Goal: Transaction & Acquisition: Subscribe to service/newsletter

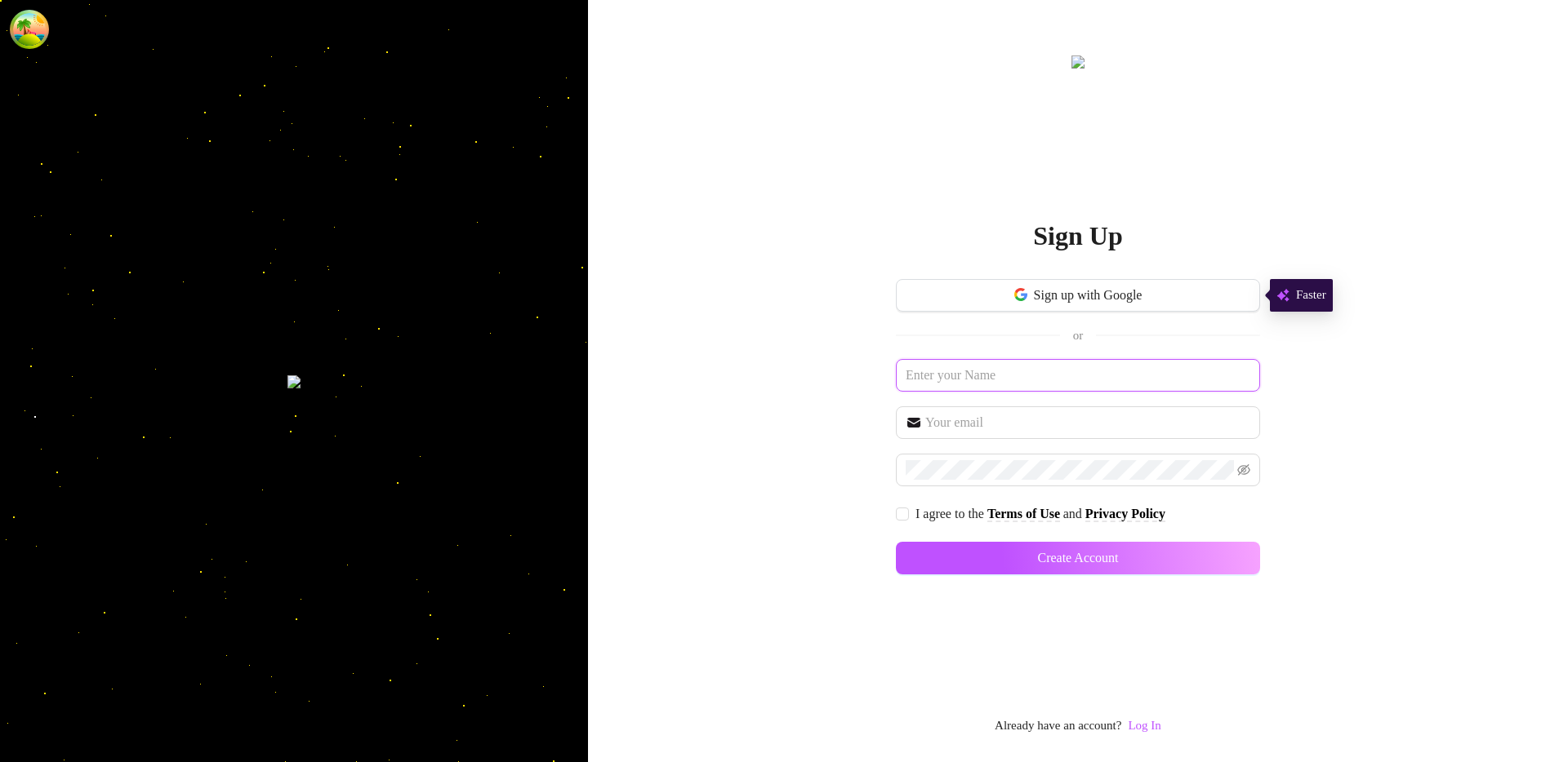
click at [1089, 374] on input "text" at bounding box center [1077, 376] width 364 height 33
click at [1160, 728] on link "Log In" at bounding box center [1144, 725] width 33 height 13
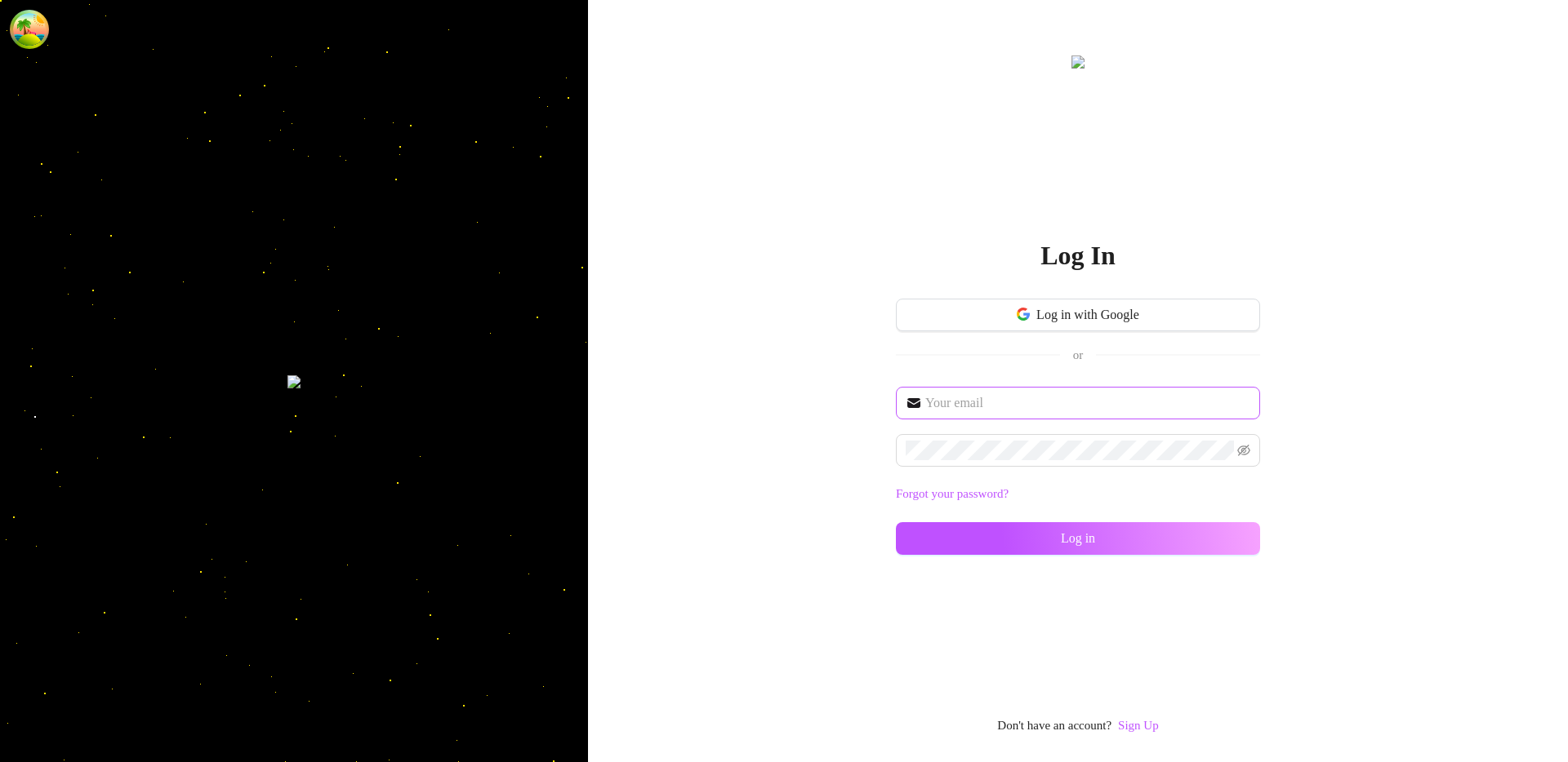
click at [1007, 416] on span at bounding box center [1077, 403] width 364 height 33
click at [1011, 409] on input "text" at bounding box center [1088, 402] width 325 height 19
paste input "amirreferral12@amirreferral12.com"
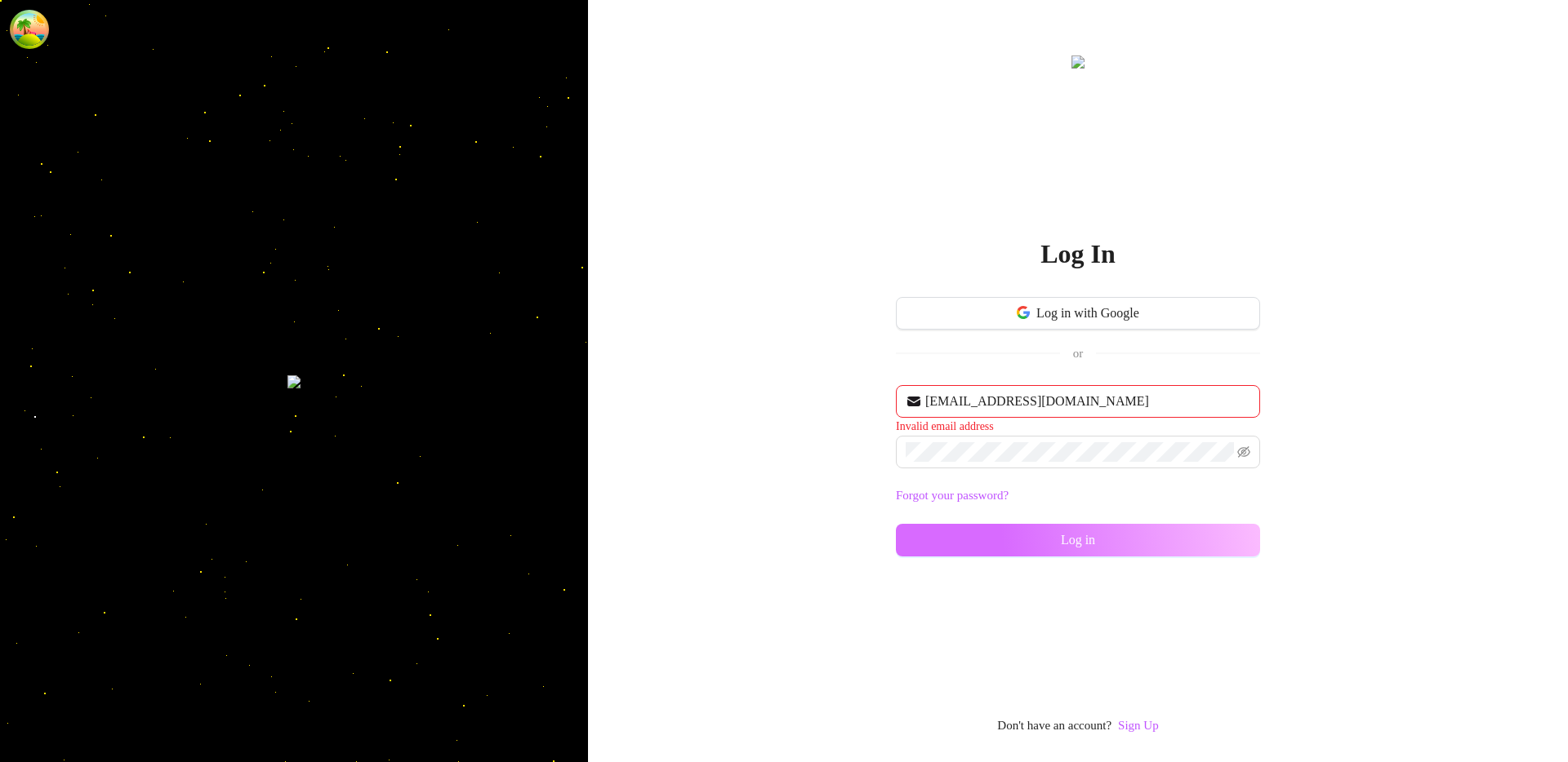
click at [998, 530] on button "Log in" at bounding box center [1077, 540] width 364 height 33
click at [997, 554] on button "Log in" at bounding box center [1077, 540] width 364 height 33
click at [1359, 553] on div "Log In Log in with Google or amirreferral12@amirreferral12.com Invalid email ad…" at bounding box center [1077, 381] width 979 height 762
click at [1062, 514] on div "amirreferral12@amirreferral12.com Invalid email address Forgot your password? L…" at bounding box center [1077, 478] width 364 height 186
click at [1062, 530] on button "Log in" at bounding box center [1077, 540] width 364 height 33
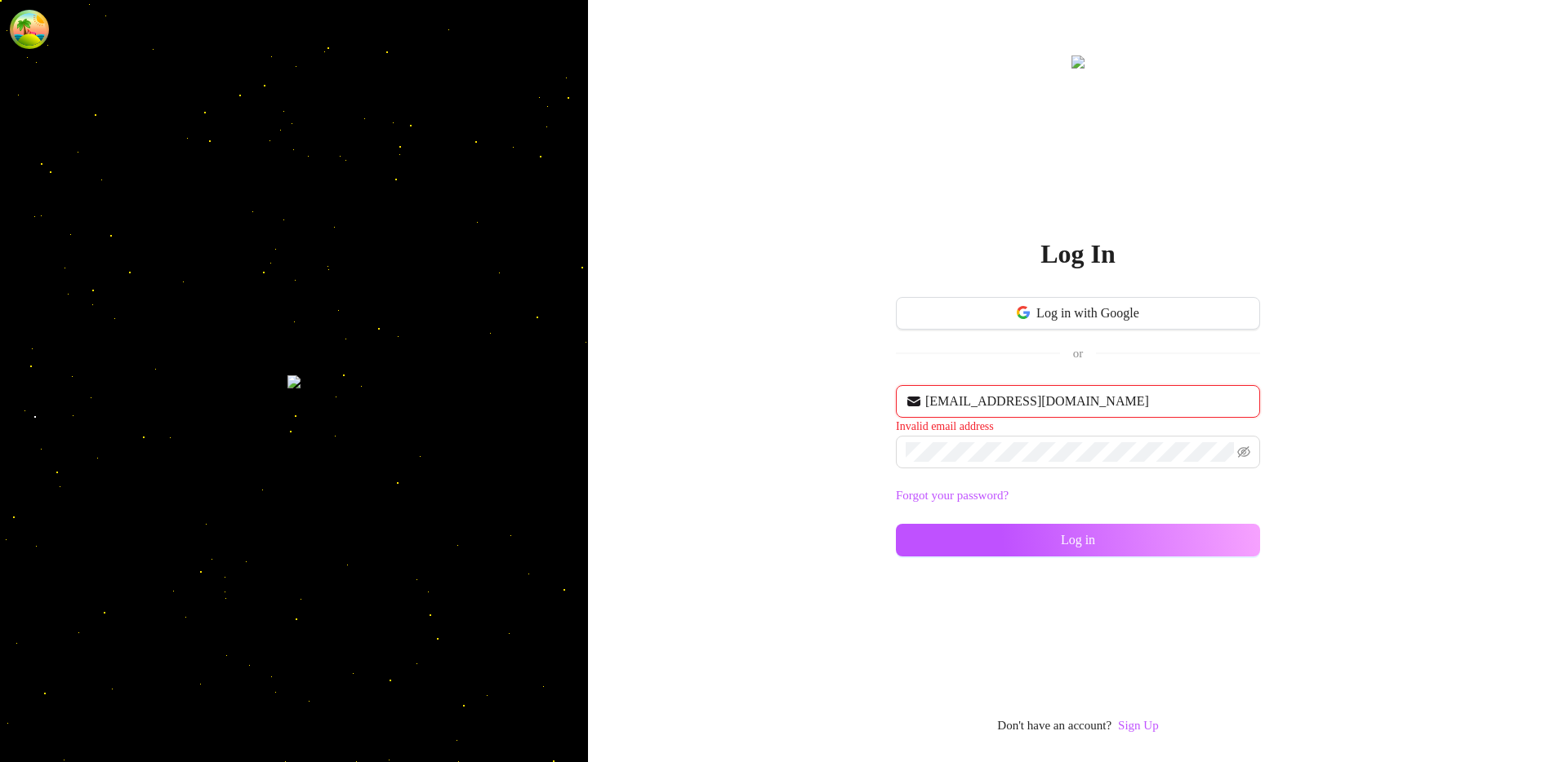
click at [1182, 399] on input "amirreferral12@amirreferral12.com" at bounding box center [1088, 401] width 325 height 19
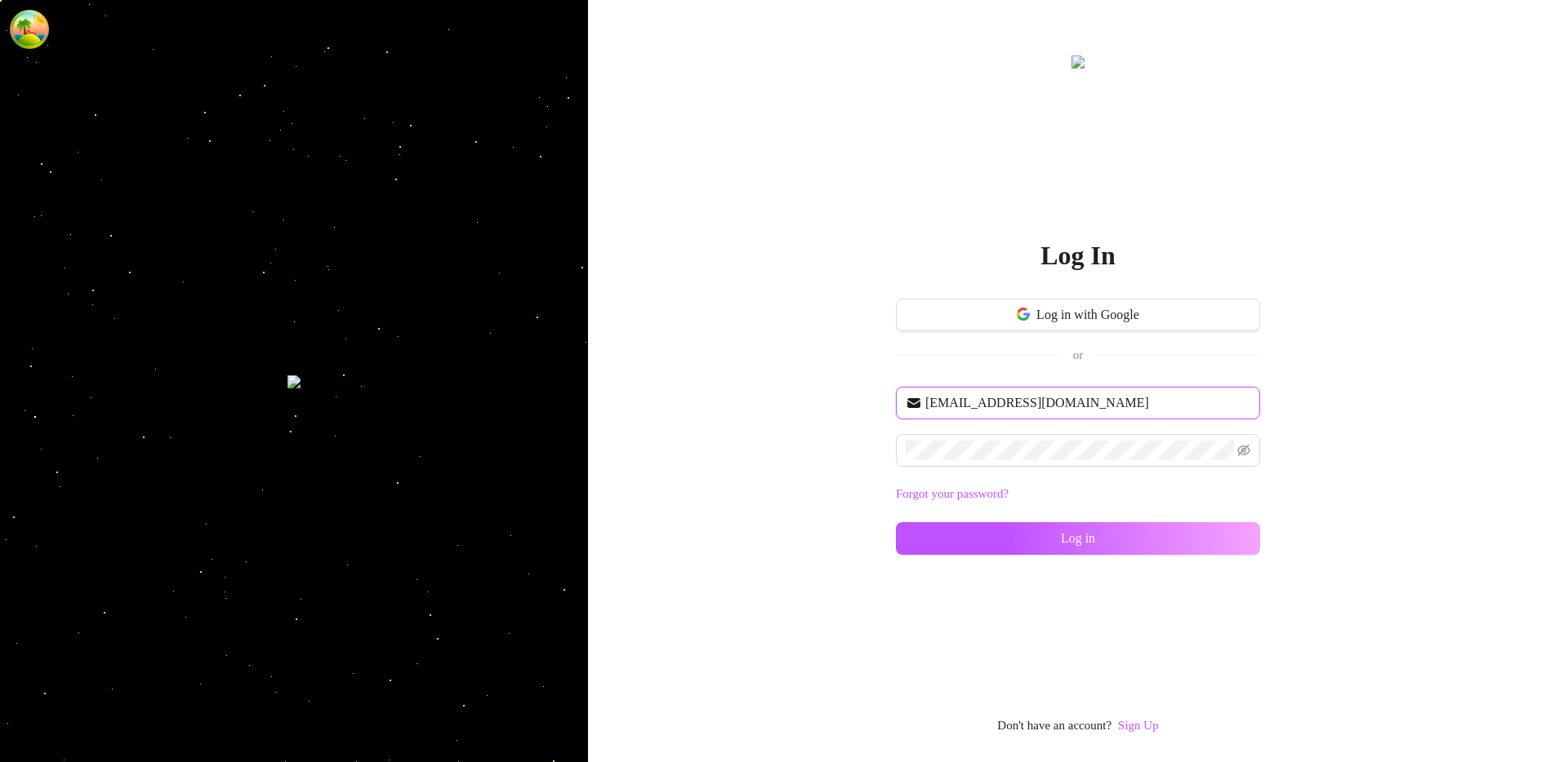
type input "amirreferral12@amirreferral12.com"
click at [1114, 543] on button "Log in" at bounding box center [1077, 539] width 364 height 33
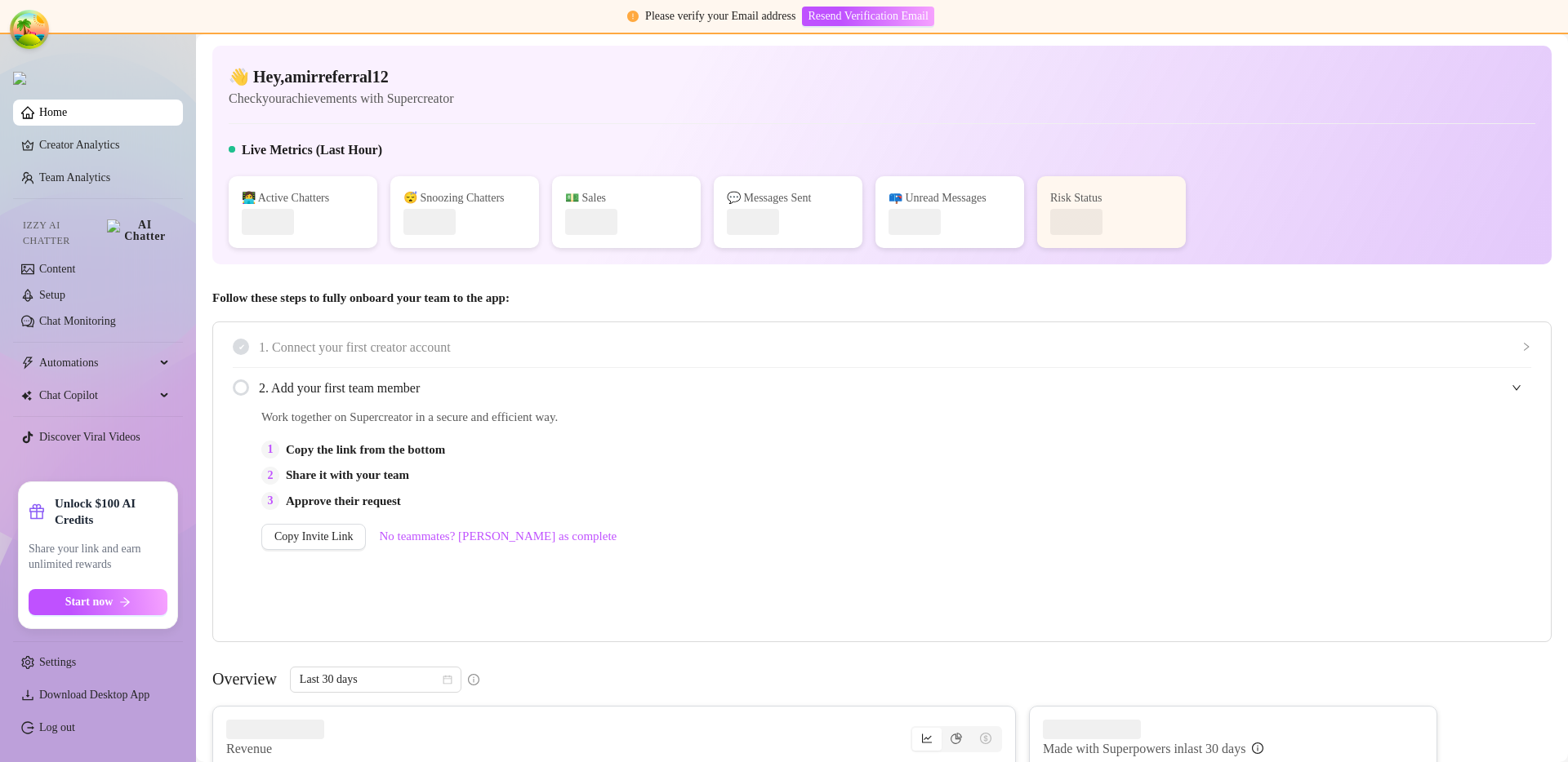
click at [721, 428] on div "Work together on Supercreator in a secure and efficient way. 1 Copy the link fr…" at bounding box center [712, 522] width 902 height 228
click at [112, 608] on span "Start now" at bounding box center [89, 602] width 48 height 13
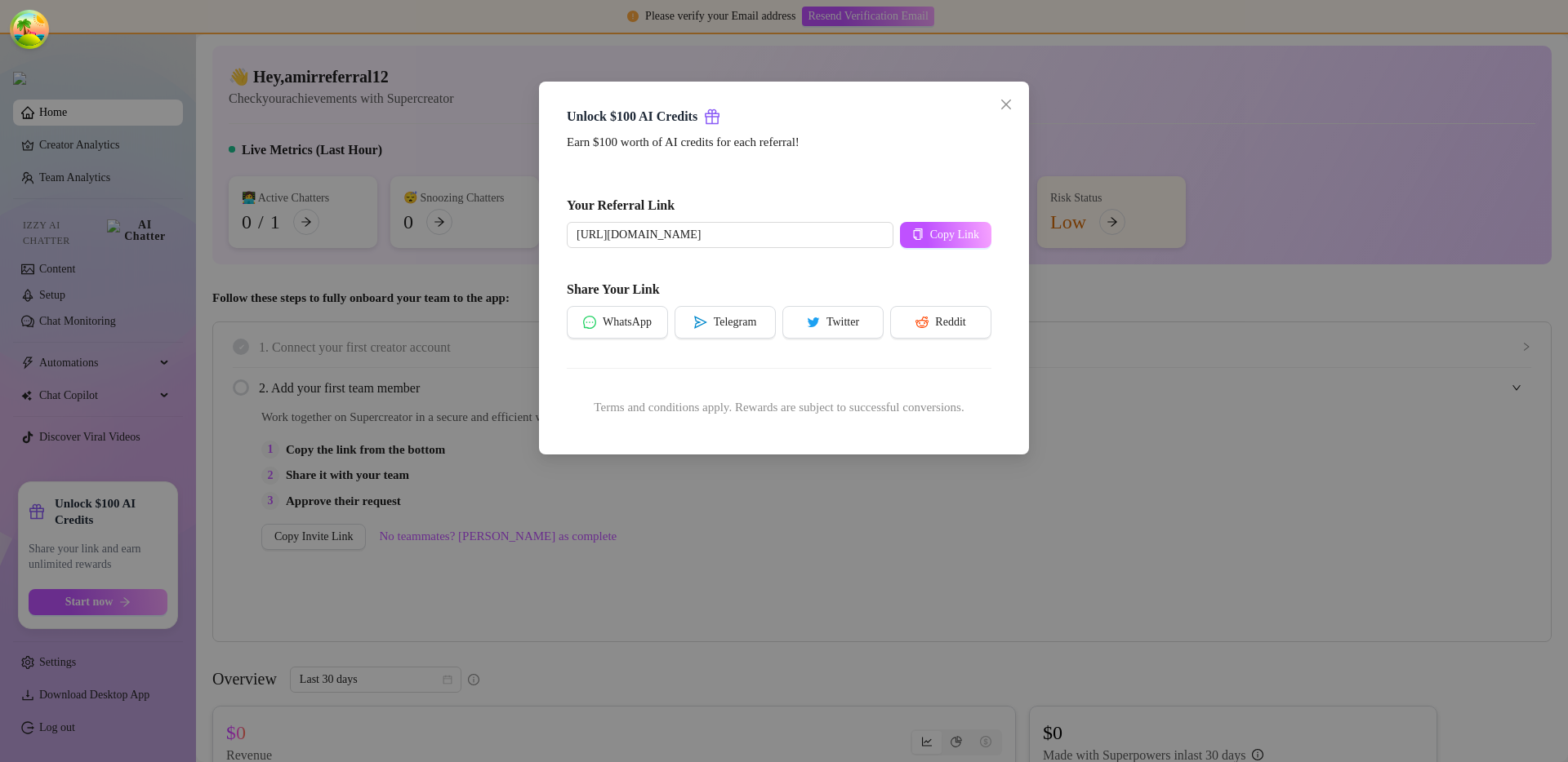
click at [673, 496] on div "Unlock $100 AI Credits Earn $100 worth of AI credits for each referral! Your Re…" at bounding box center [784, 381] width 1568 height 762
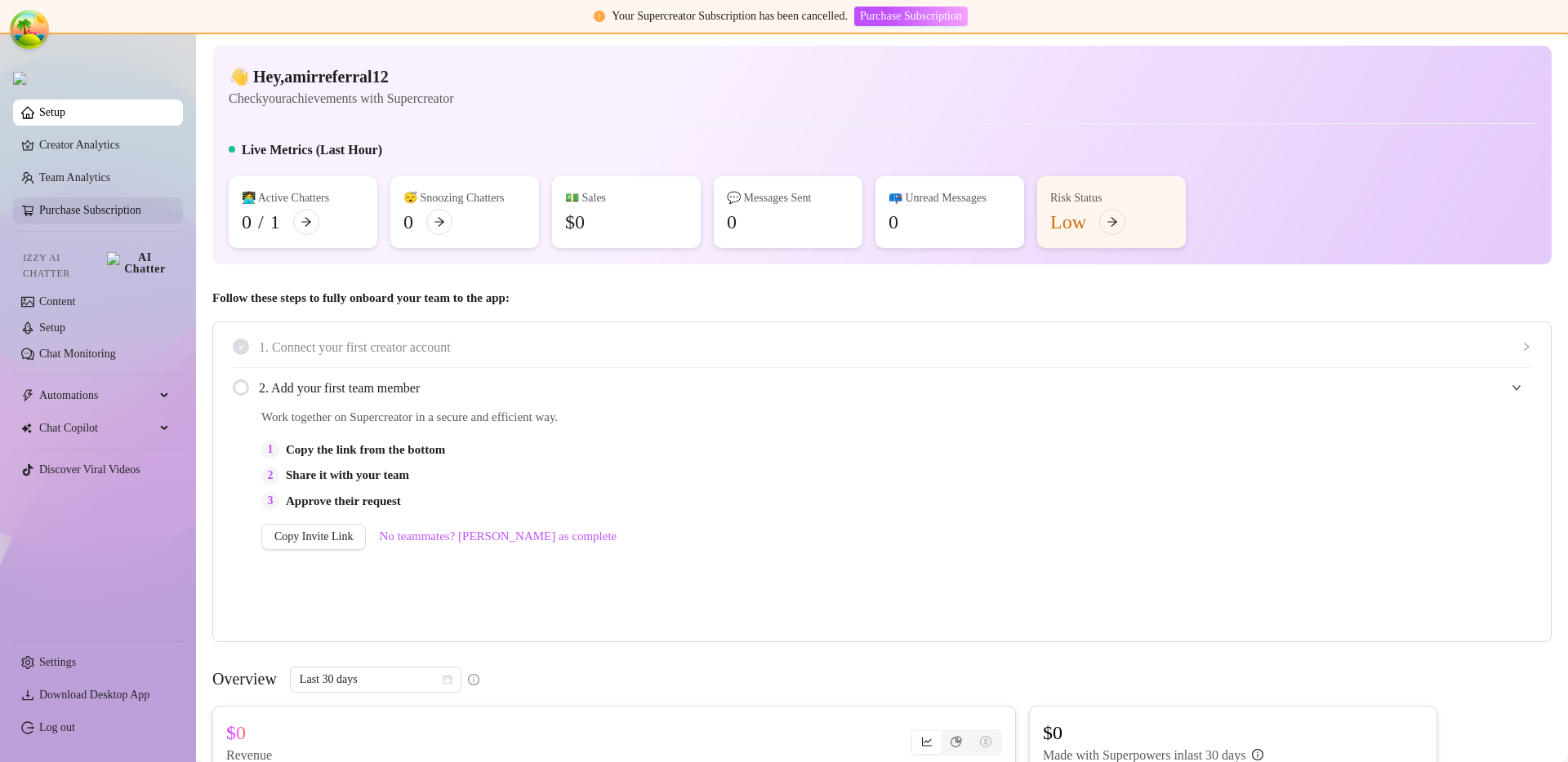
click at [109, 214] on link "Purchase Subscription" at bounding box center [90, 210] width 102 height 12
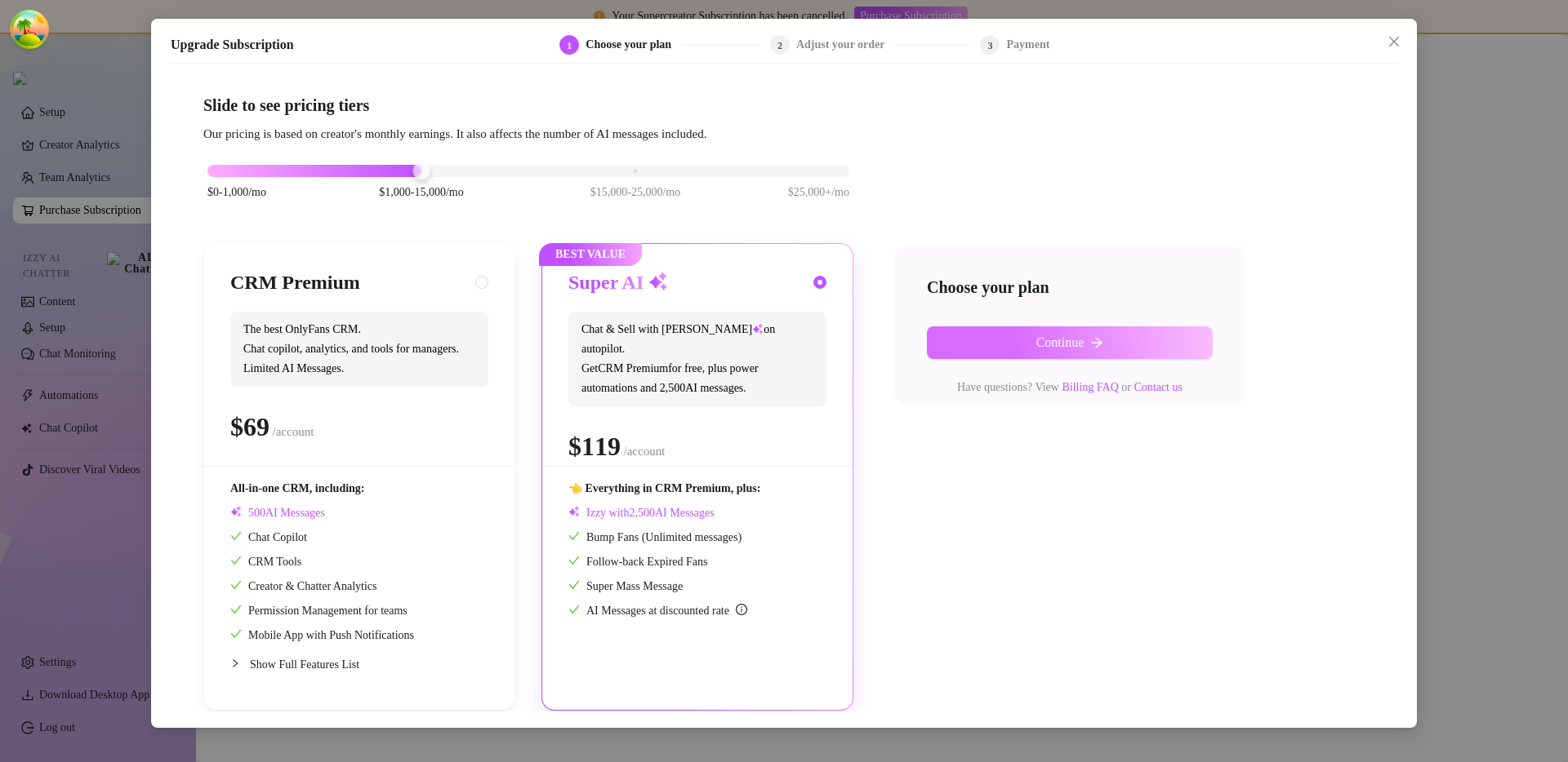
click at [998, 345] on button "Continue" at bounding box center [1069, 343] width 286 height 33
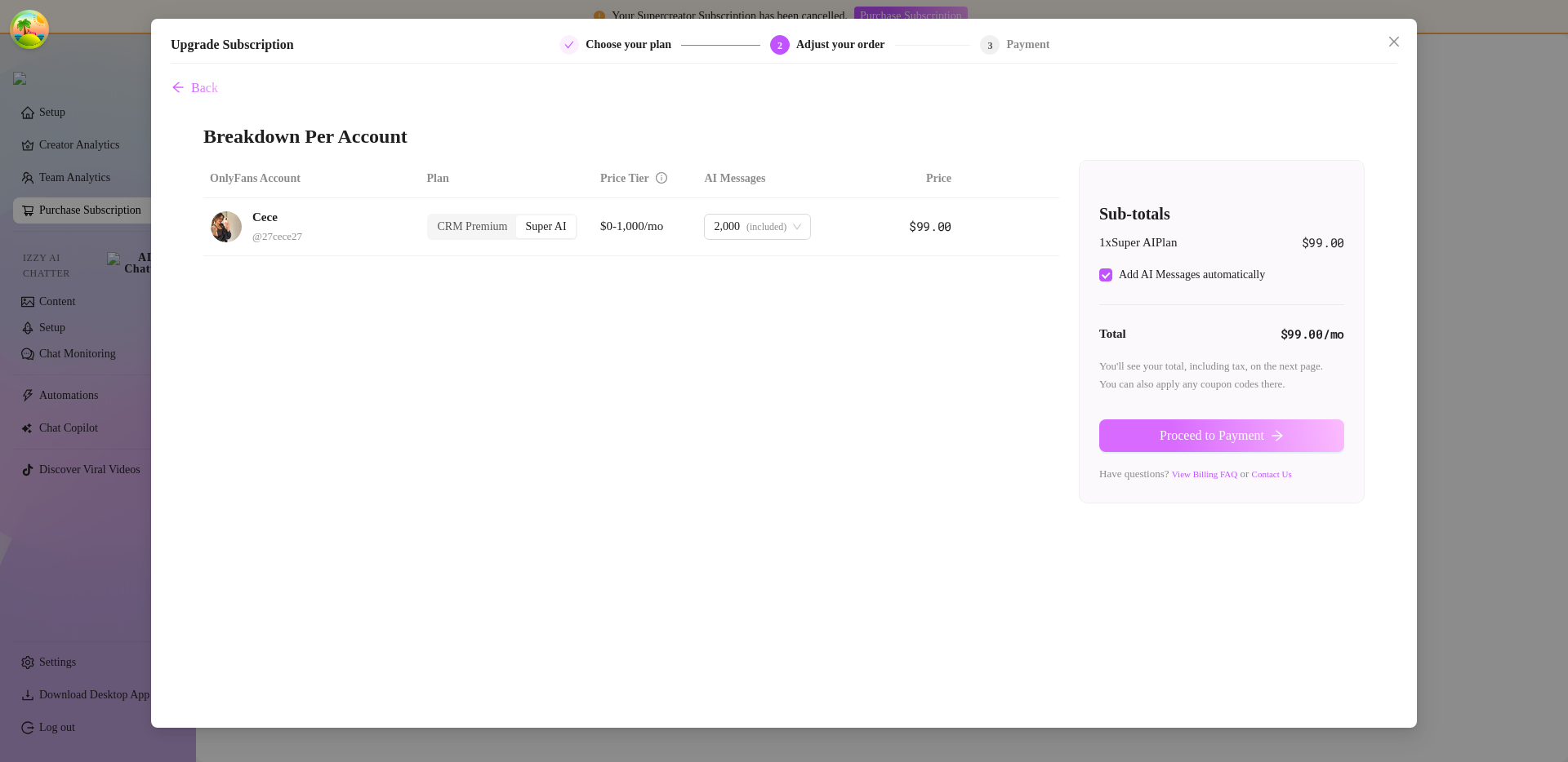
click at [1173, 436] on span "Proceed to Payment" at bounding box center [1211, 436] width 105 height 15
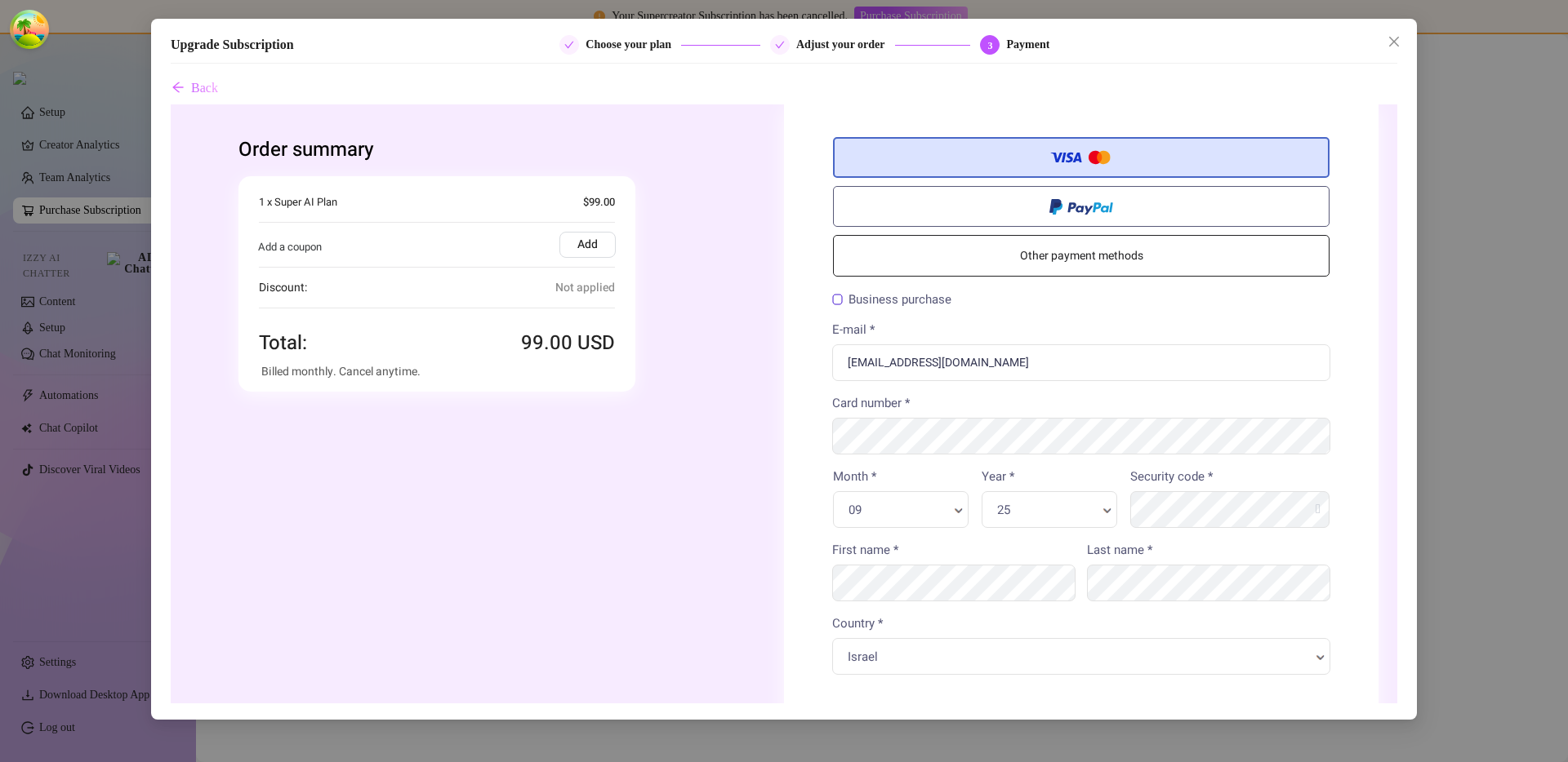
scroll to position [267, 0]
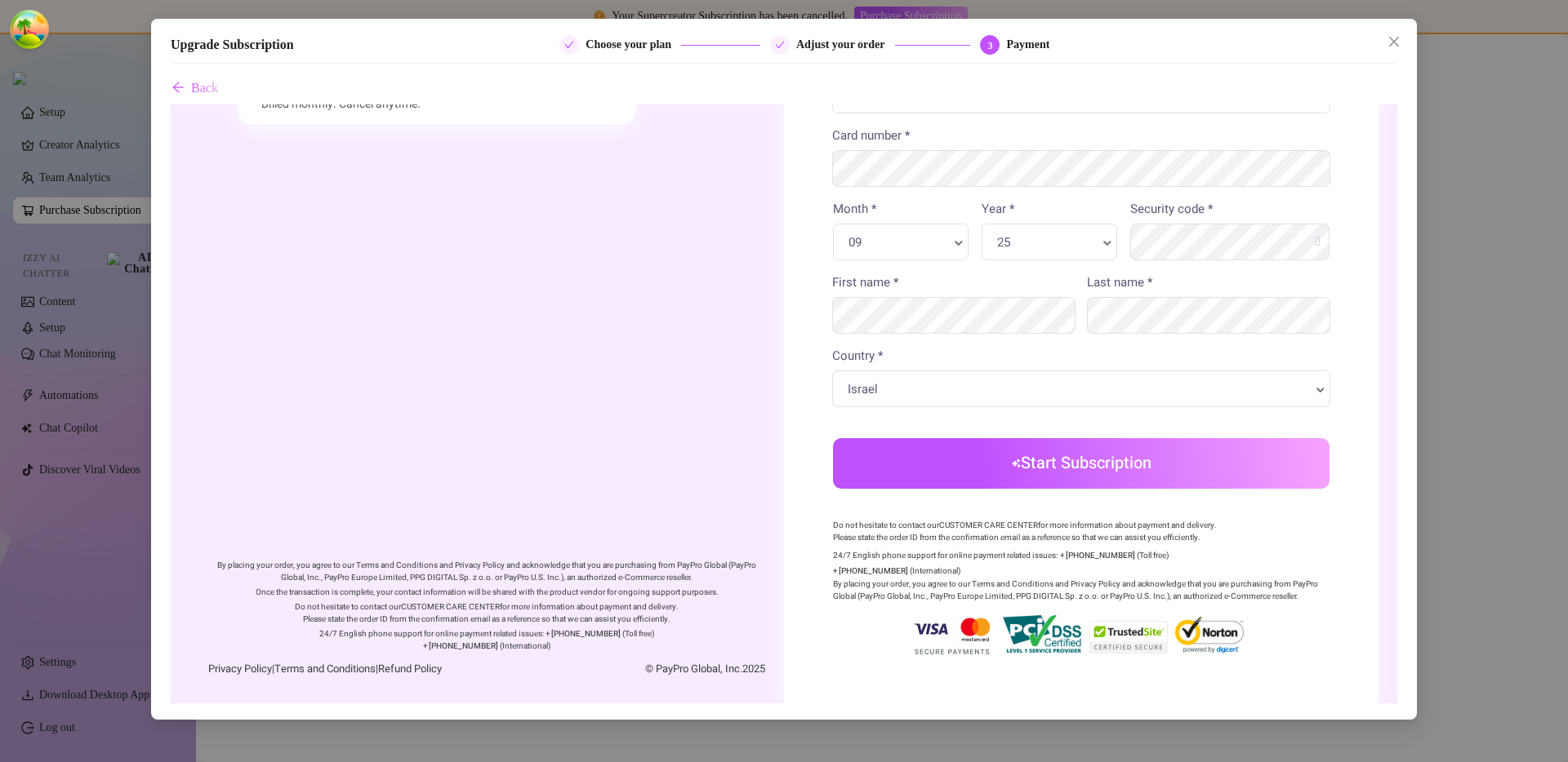
click at [1033, 469] on button "Start Subscription" at bounding box center [1081, 463] width 497 height 50
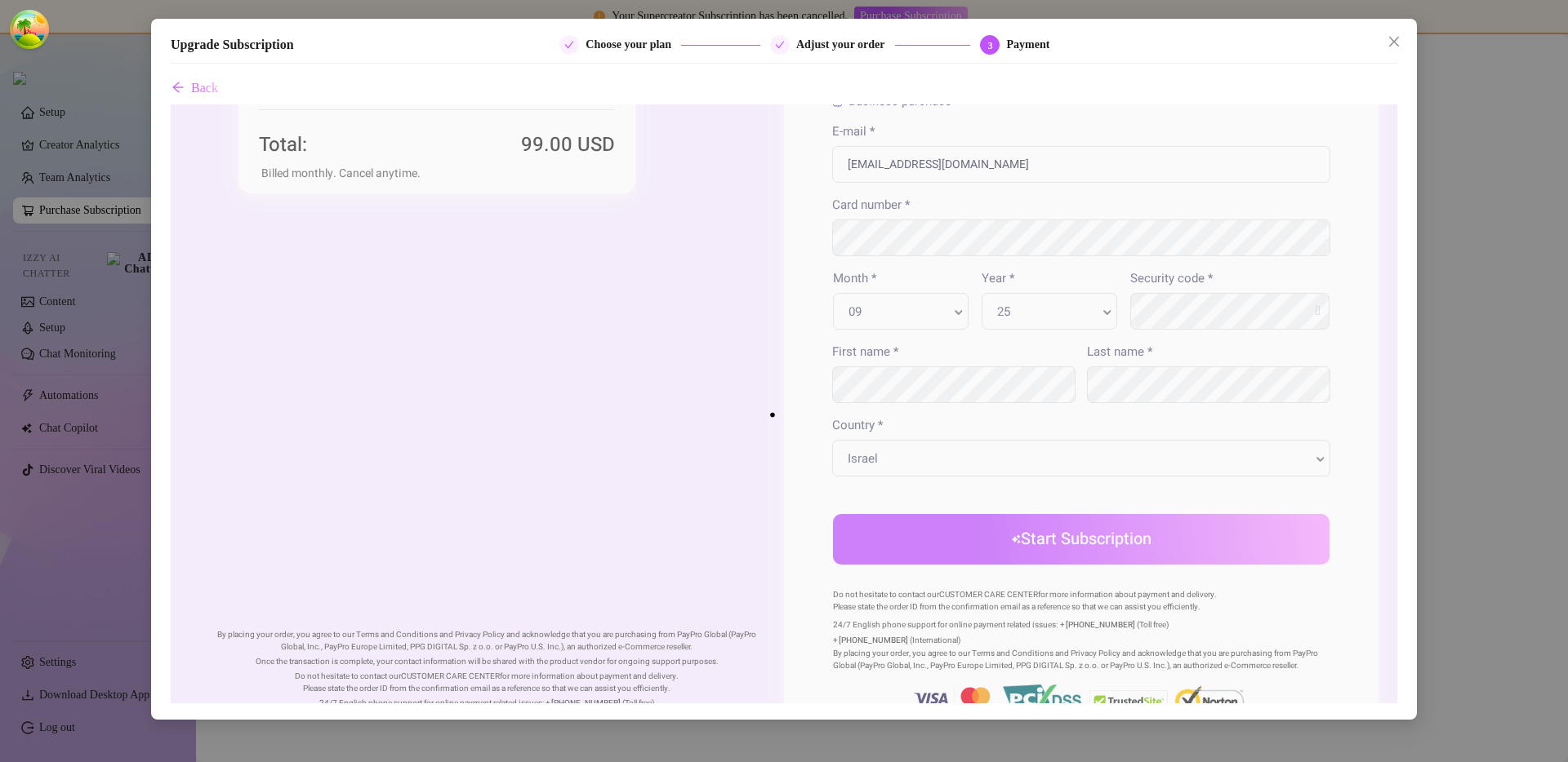
scroll to position [0, 0]
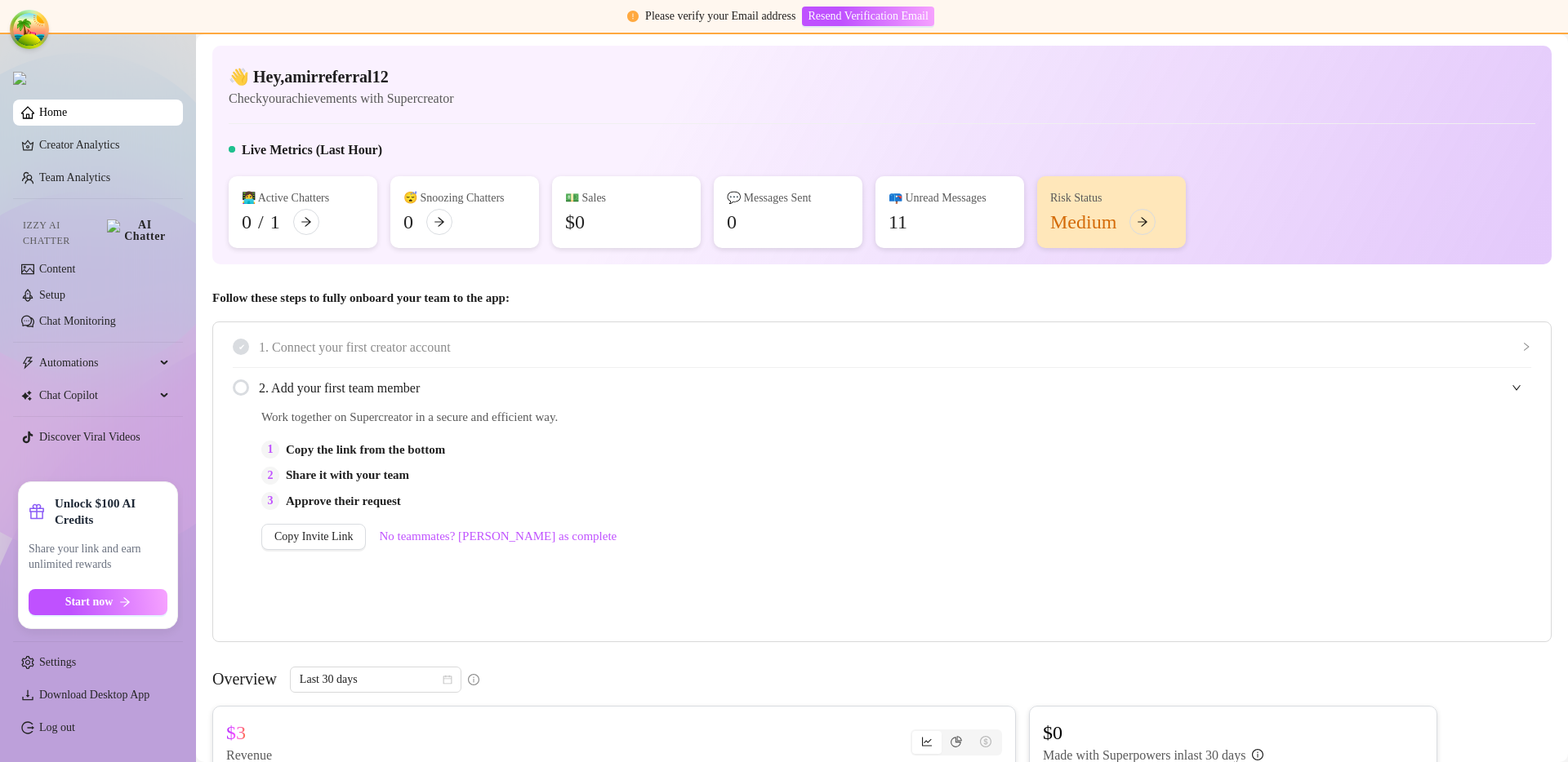
click at [756, 392] on span "2. Add your first team member" at bounding box center [895, 388] width 1272 height 20
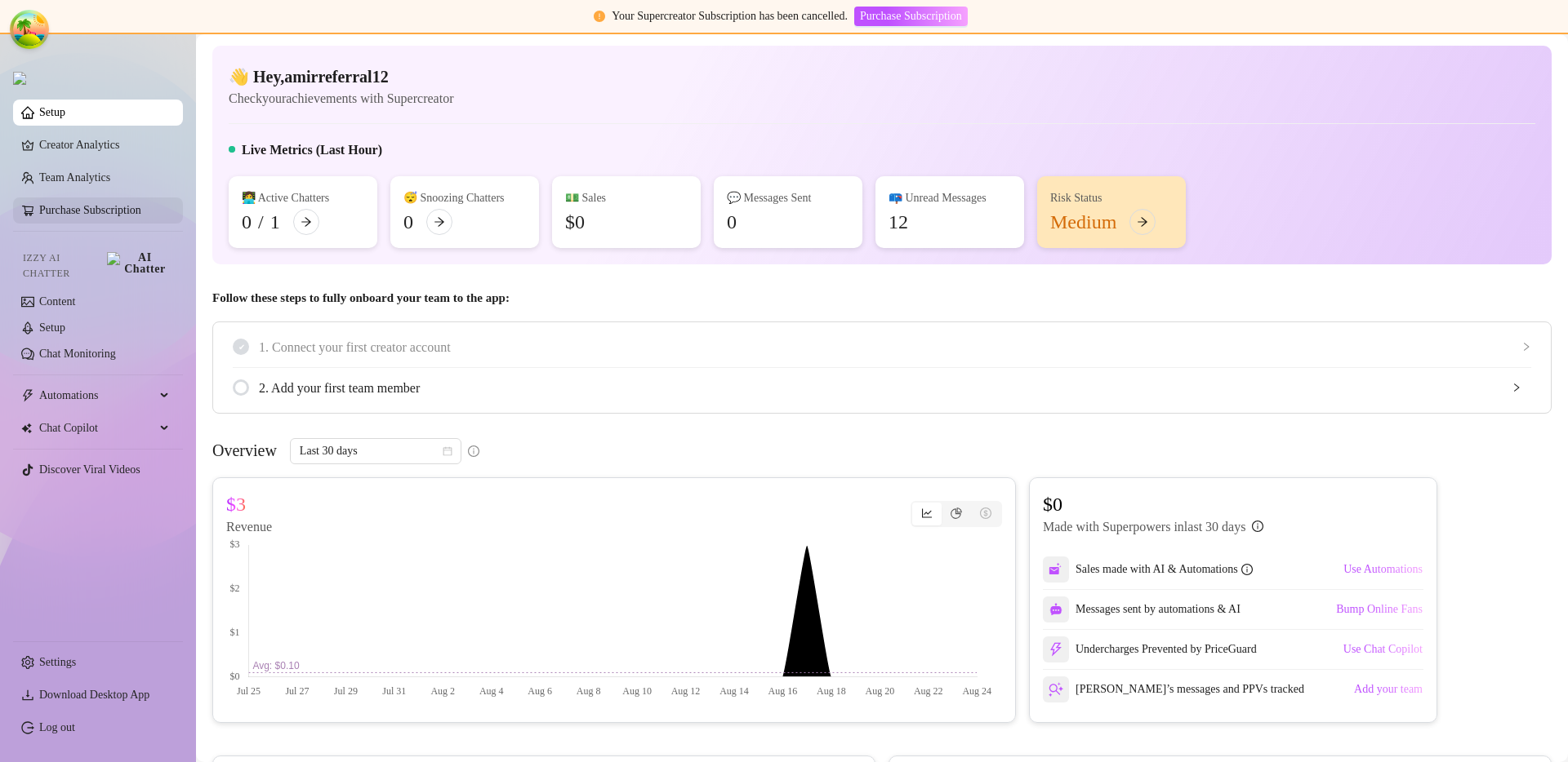
click at [71, 213] on link "Purchase Subscription" at bounding box center [90, 210] width 102 height 12
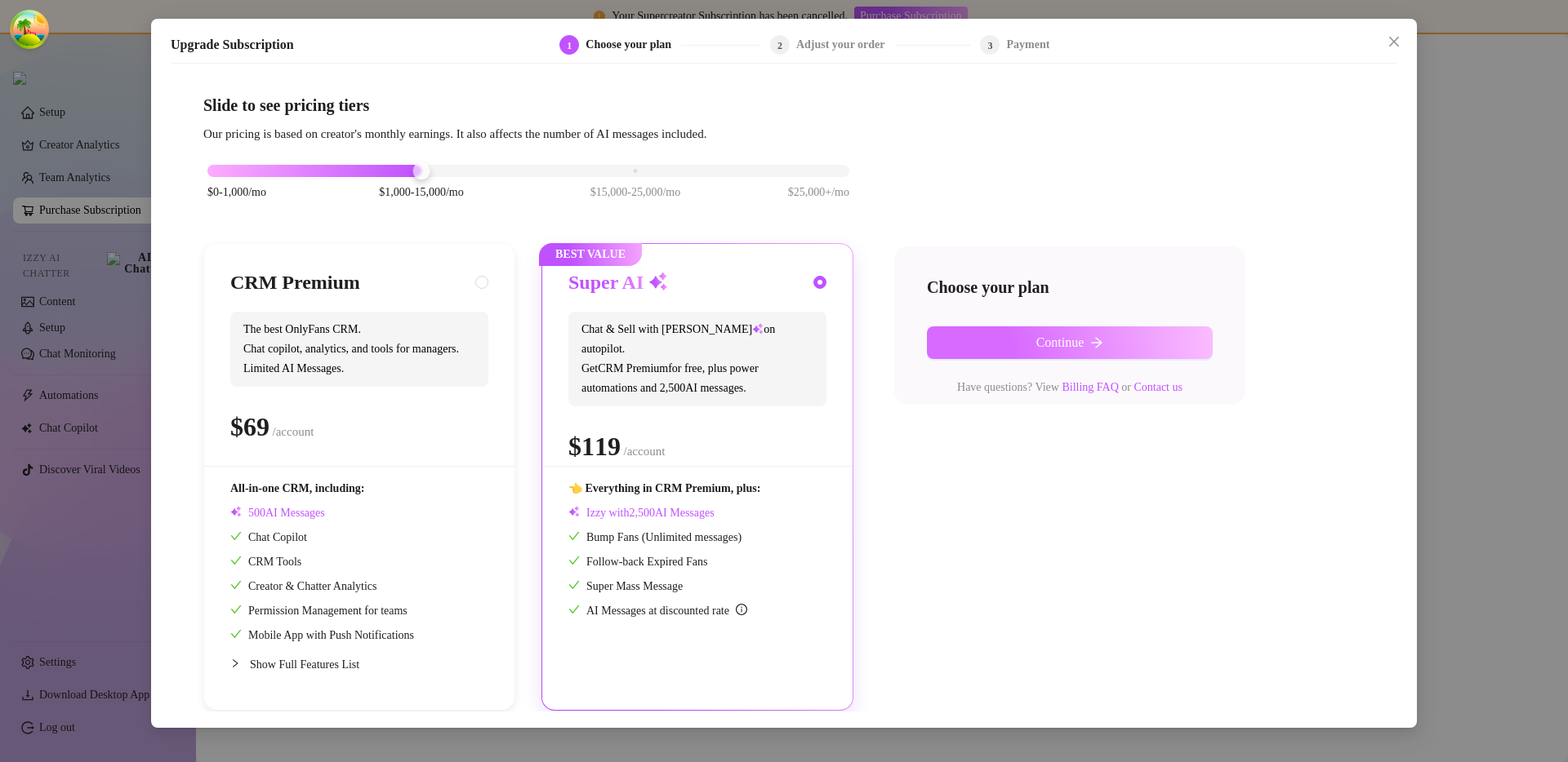
click at [1051, 341] on span "Continue" at bounding box center [1060, 343] width 48 height 15
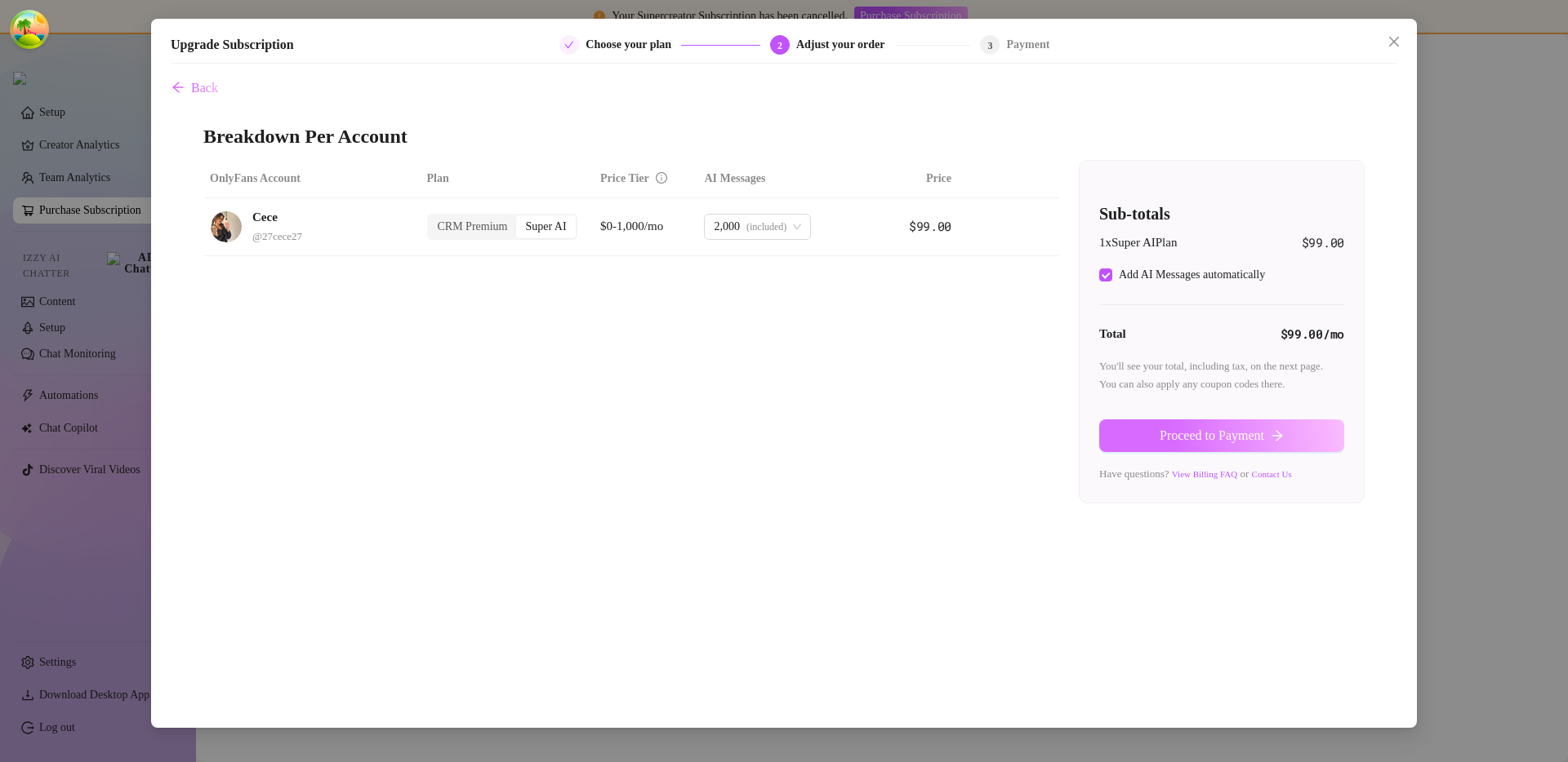
click at [1119, 441] on button "Proceed to Payment" at bounding box center [1221, 436] width 245 height 33
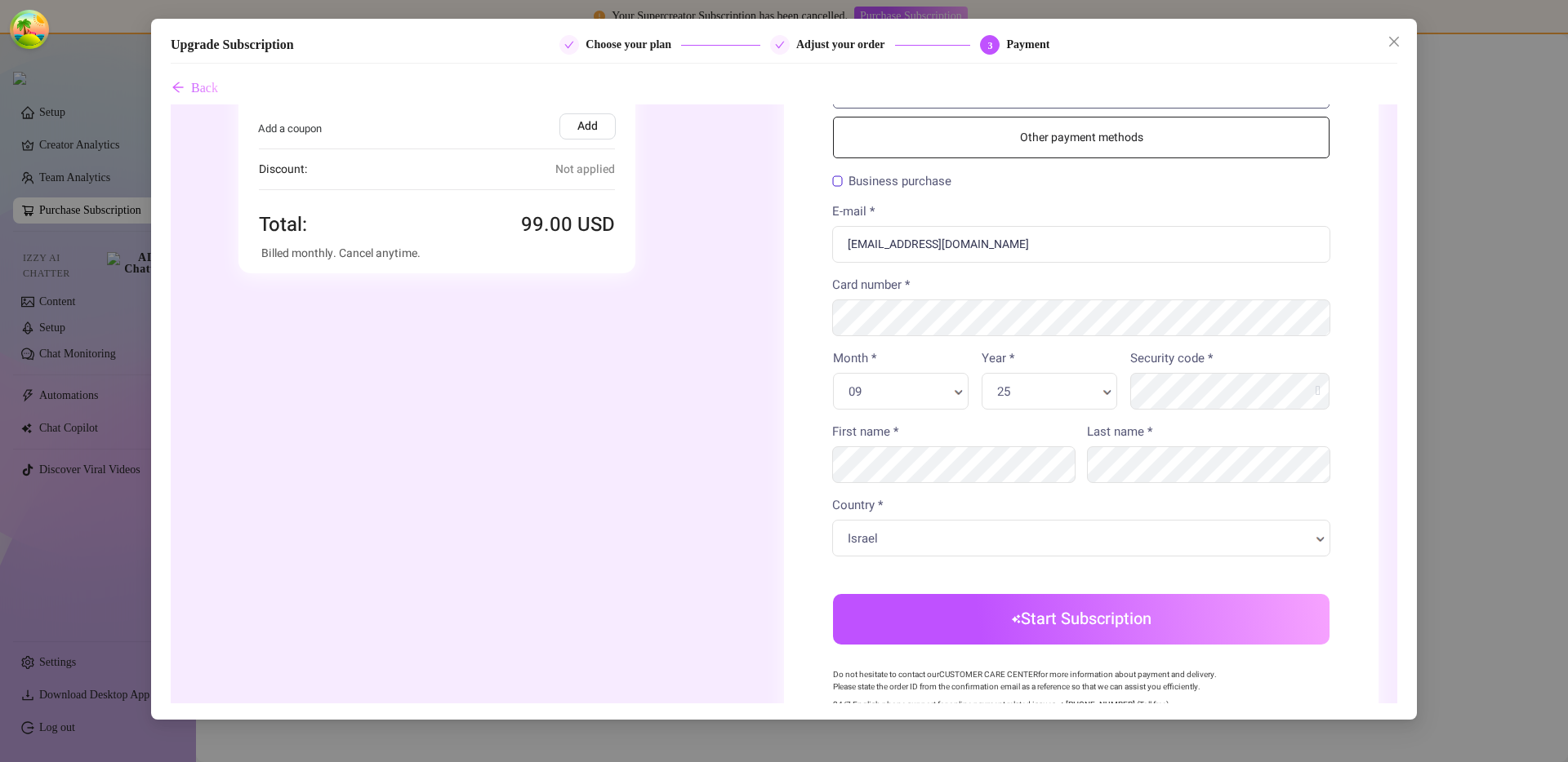
scroll to position [267, 0]
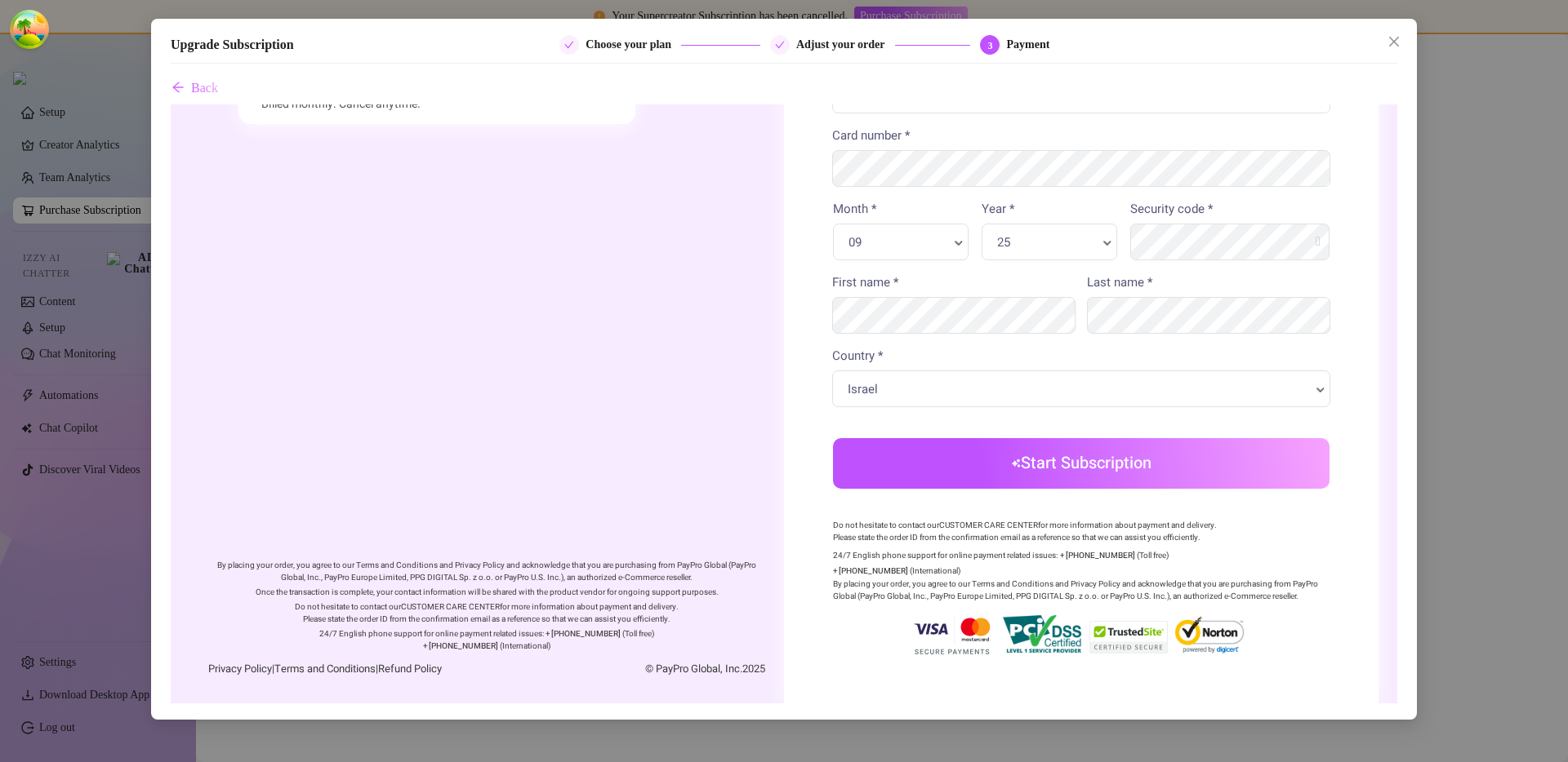
click at [1090, 480] on button "Start Subscription" at bounding box center [1081, 463] width 497 height 50
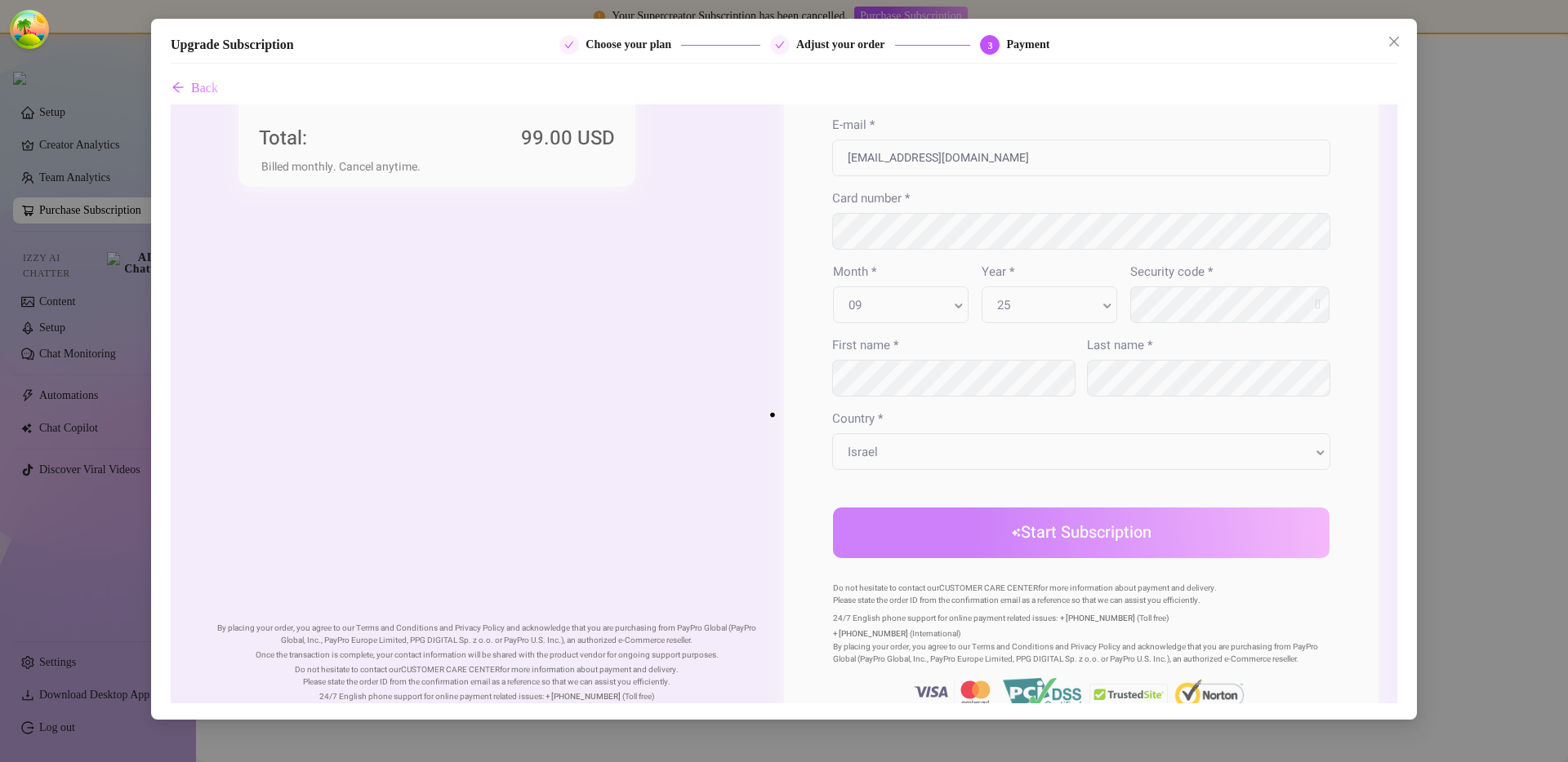
scroll to position [0, 0]
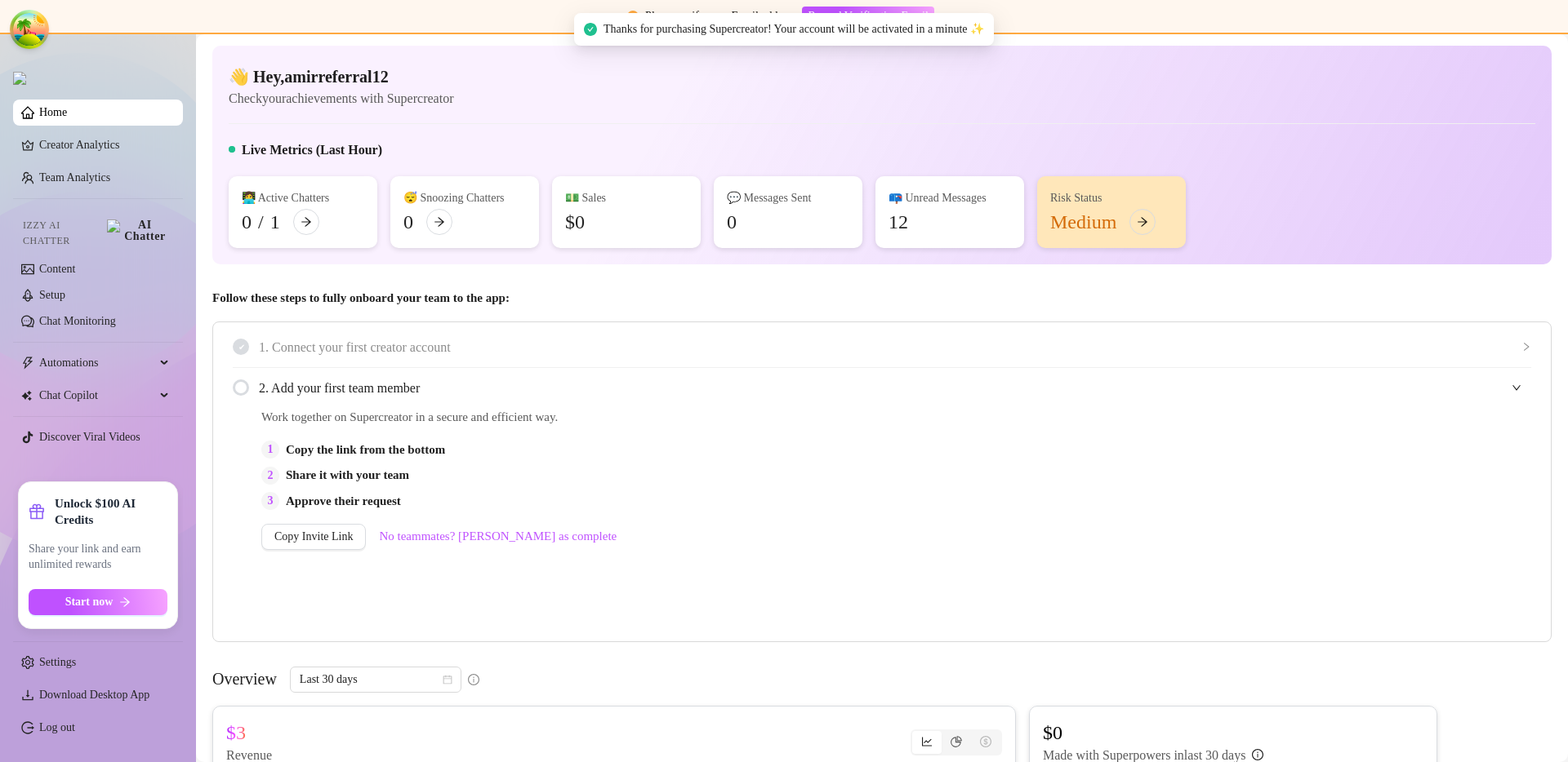
click at [984, 35] on span "Thanks for purchasing Supercreator! Your account will be activated in a minute ✨" at bounding box center [793, 29] width 381 height 18
click at [1106, 70] on div "👋 Hey, amirreferral12 Check your achievements with Supercreator" at bounding box center [881, 87] width 1306 height 43
